Goal: Information Seeking & Learning: Learn about a topic

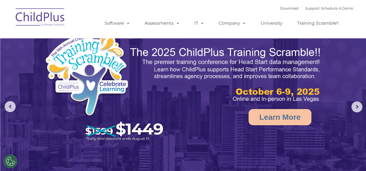
select select "MEDIUM"
click at [358, 105] on rs-arrow at bounding box center [357, 107] width 11 height 11
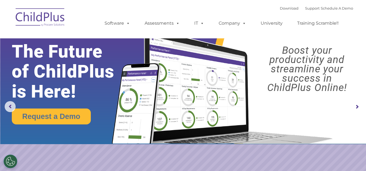
click at [358, 109] on rs-arrow at bounding box center [357, 107] width 11 height 11
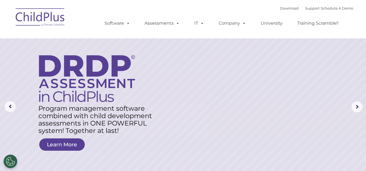
click at [358, 105] on rs-arrow at bounding box center [357, 107] width 11 height 11
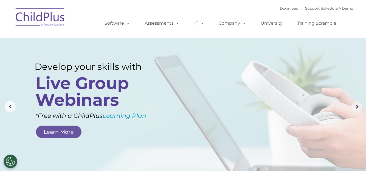
click at [358, 106] on rs-arrow at bounding box center [357, 107] width 11 height 11
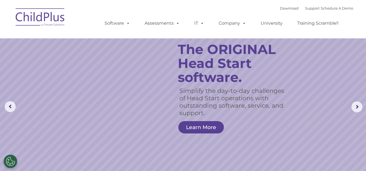
click at [205, 129] on link "Learn More" at bounding box center [201, 127] width 46 height 12
